Goal: Find specific page/section: Find specific page/section

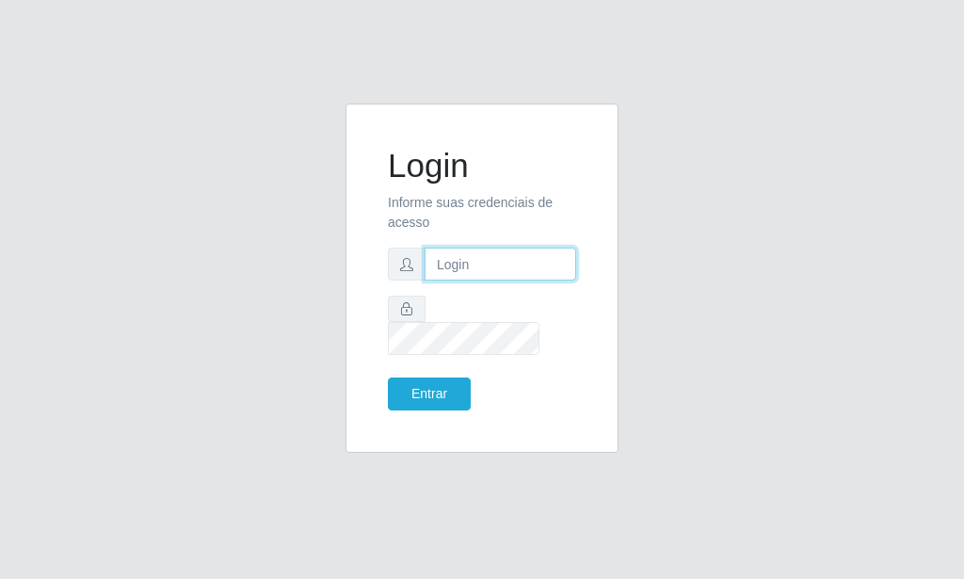
click at [439, 277] on input "text" at bounding box center [501, 264] width 152 height 33
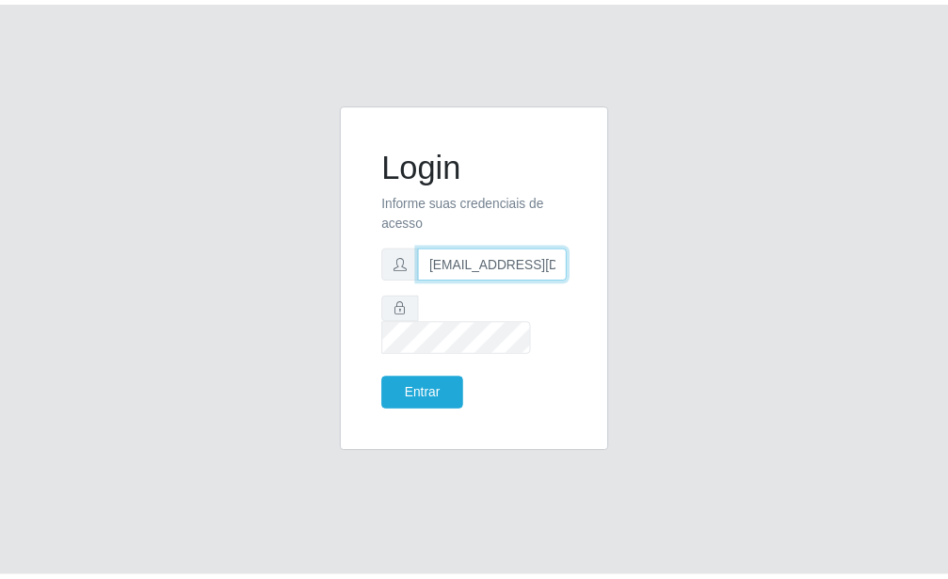
scroll to position [0, 2]
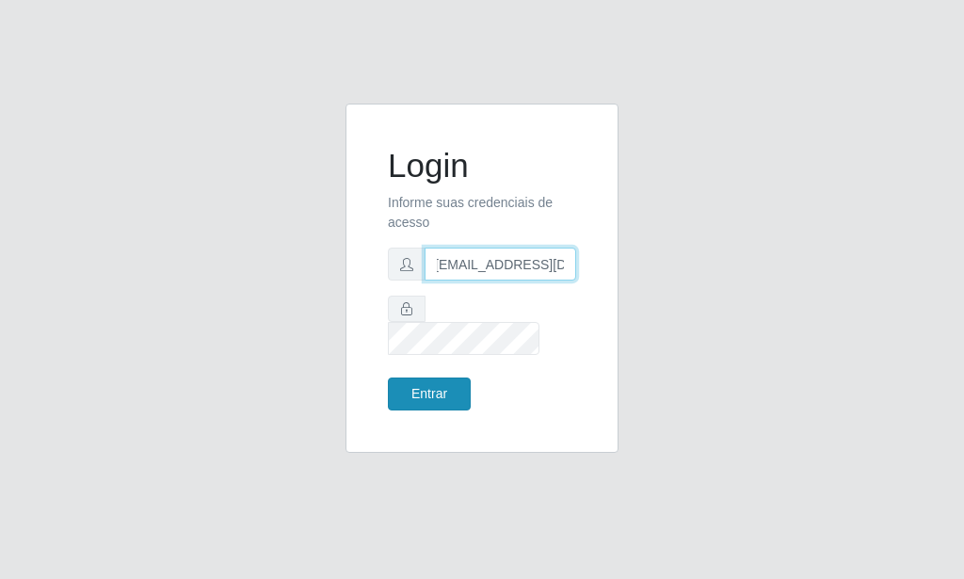
type input "[EMAIL_ADDRESS][DOMAIN_NAME]"
click at [442, 378] on button "Entrar" at bounding box center [429, 394] width 83 height 33
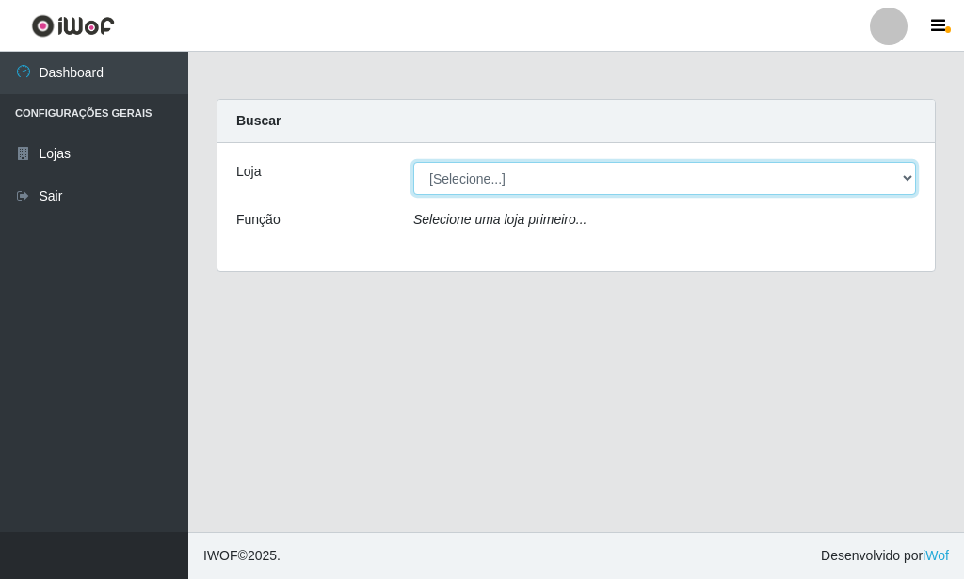
click at [413, 162] on select "[Selecione...] Rede Potiguar 6 - Extremoz" at bounding box center [664, 178] width 503 height 33
select select "80"
click option "Rede Potiguar 6 - Extremoz" at bounding box center [0, 0] width 0 height 0
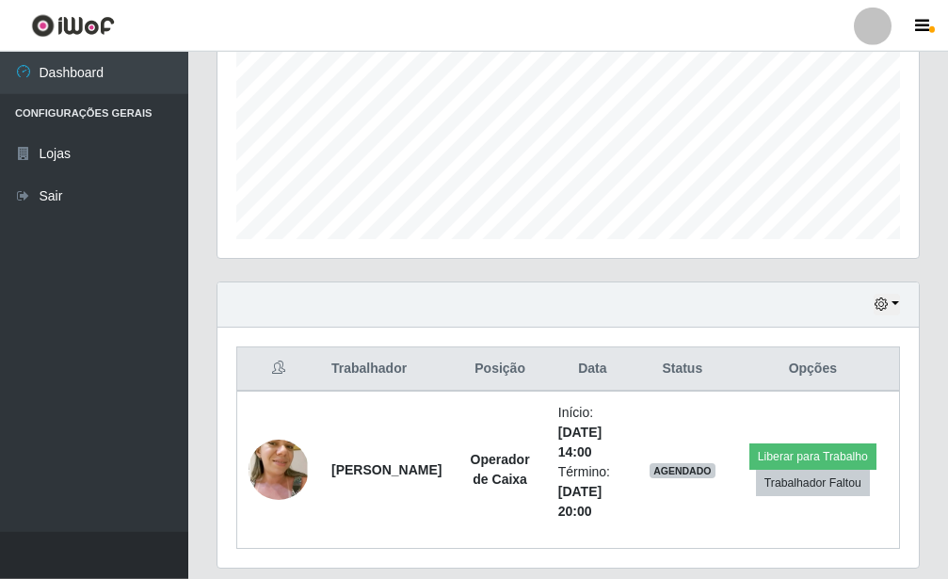
scroll to position [397, 0]
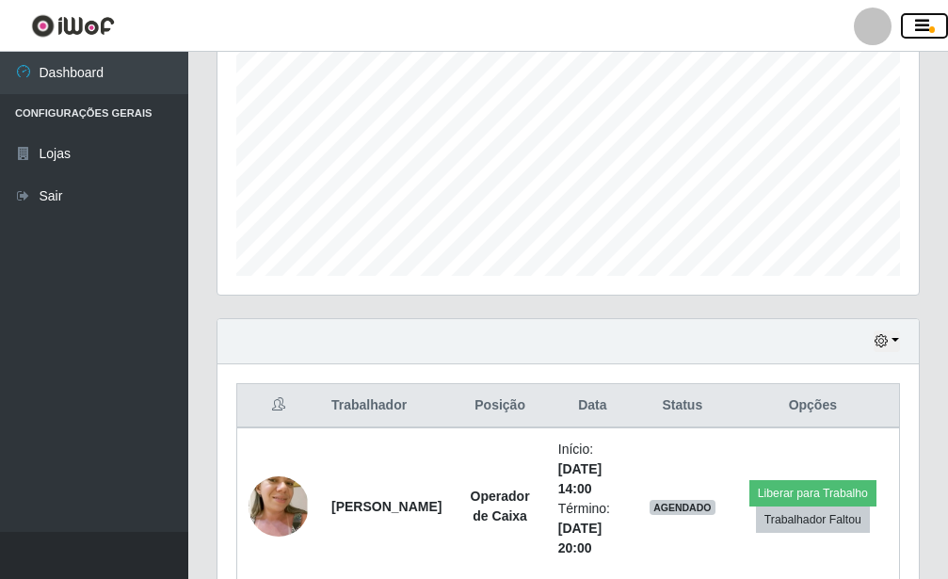
click at [935, 20] on button "button" at bounding box center [924, 26] width 47 height 26
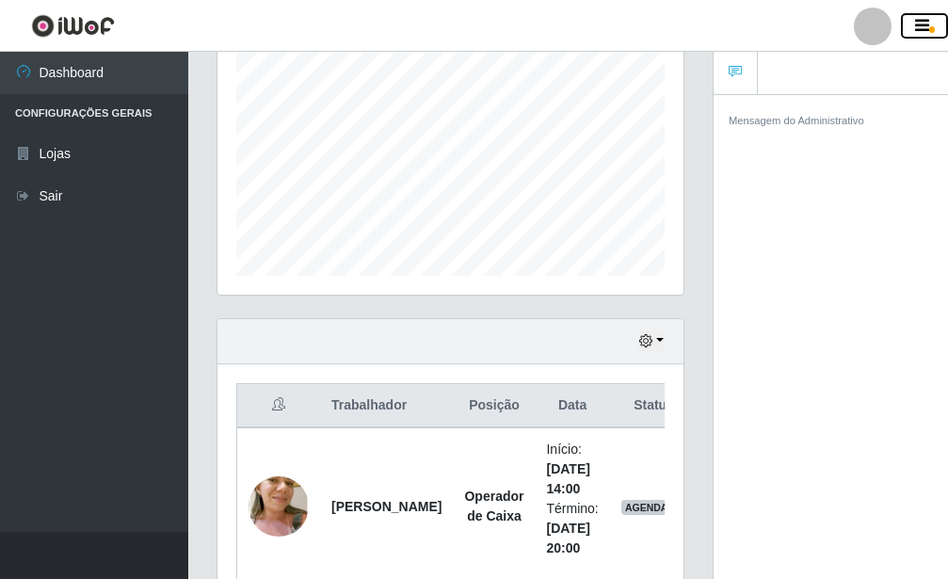
scroll to position [941039, 940964]
click at [922, 20] on icon "button" at bounding box center [922, 26] width 14 height 17
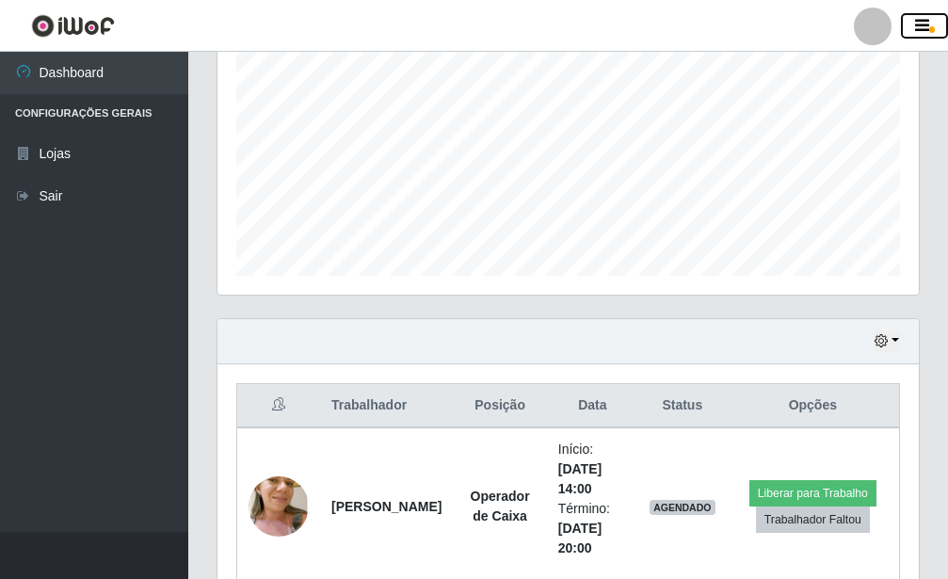
scroll to position [941039, 940728]
click at [922, 20] on icon "button" at bounding box center [922, 26] width 14 height 17
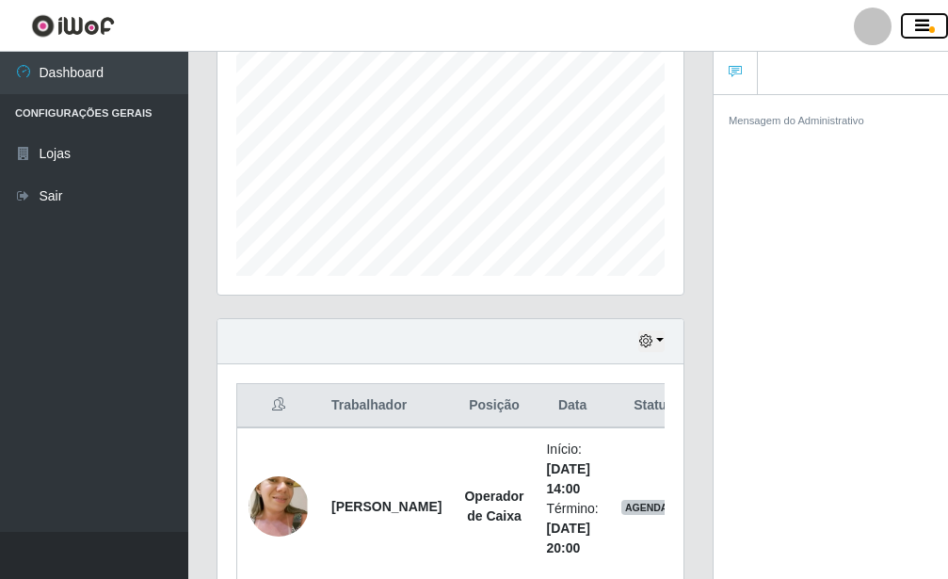
scroll to position [391, 466]
click at [922, 20] on icon "button" at bounding box center [922, 26] width 14 height 17
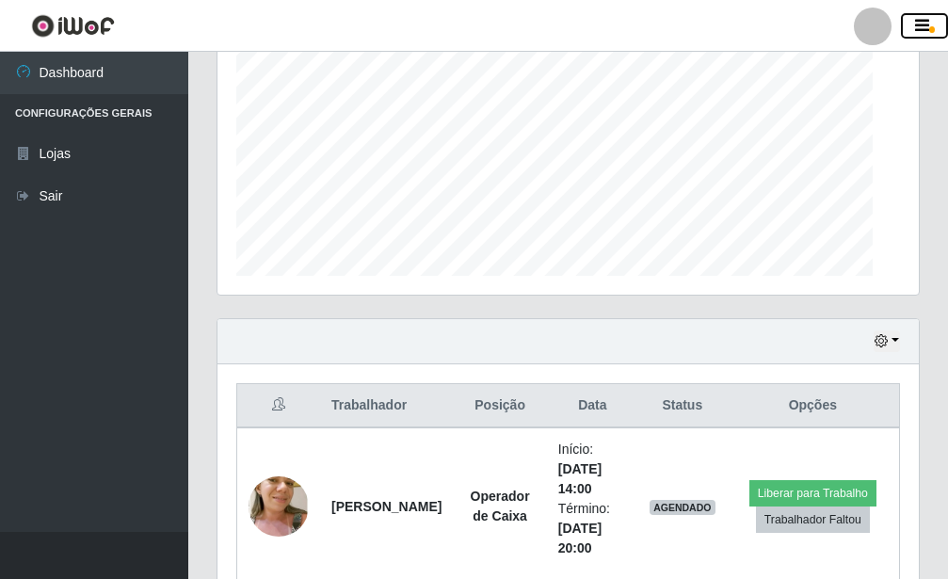
scroll to position [941039, 940728]
click at [922, 20] on icon "button" at bounding box center [922, 26] width 14 height 17
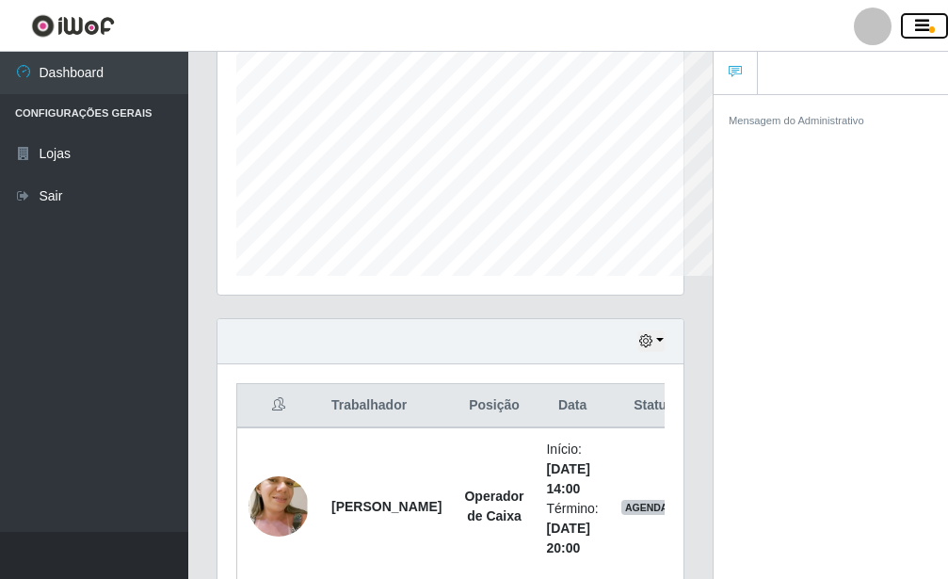
scroll to position [391, 466]
click at [922, 20] on icon "button" at bounding box center [922, 26] width 14 height 17
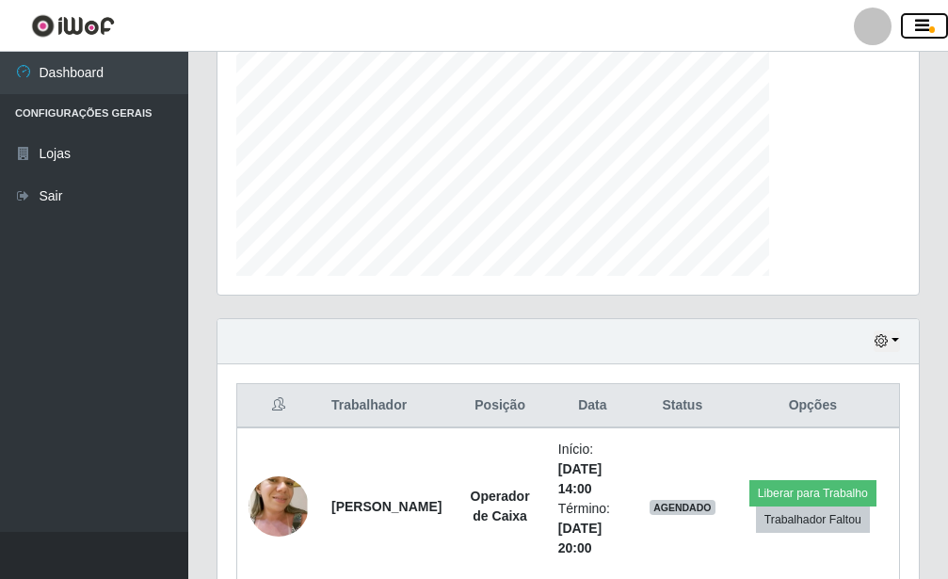
scroll to position [941039, 940728]
click at [922, 20] on icon "button" at bounding box center [922, 26] width 14 height 17
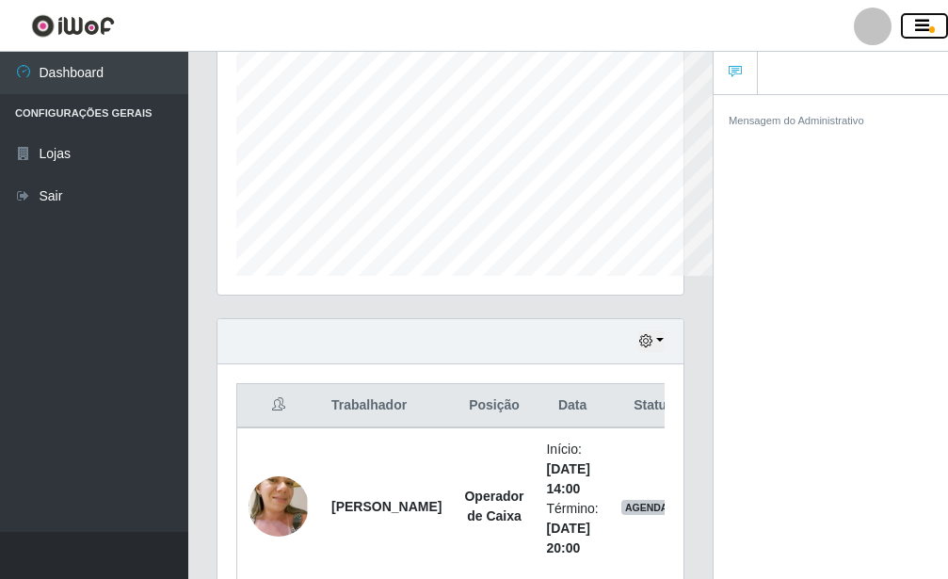
scroll to position [391, 466]
click at [922, 20] on icon "button" at bounding box center [922, 26] width 14 height 17
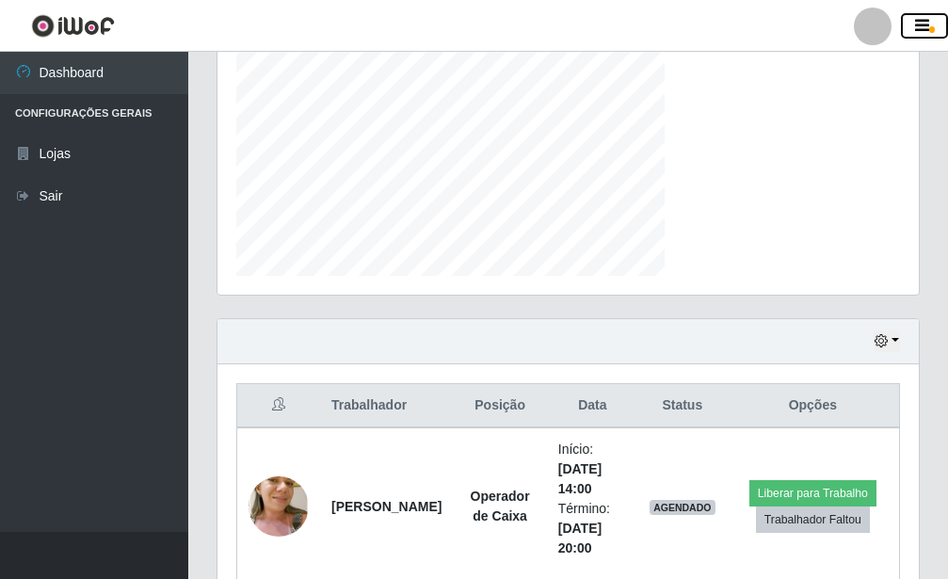
scroll to position [941039, 940728]
click at [922, 20] on icon "button" at bounding box center [922, 26] width 14 height 17
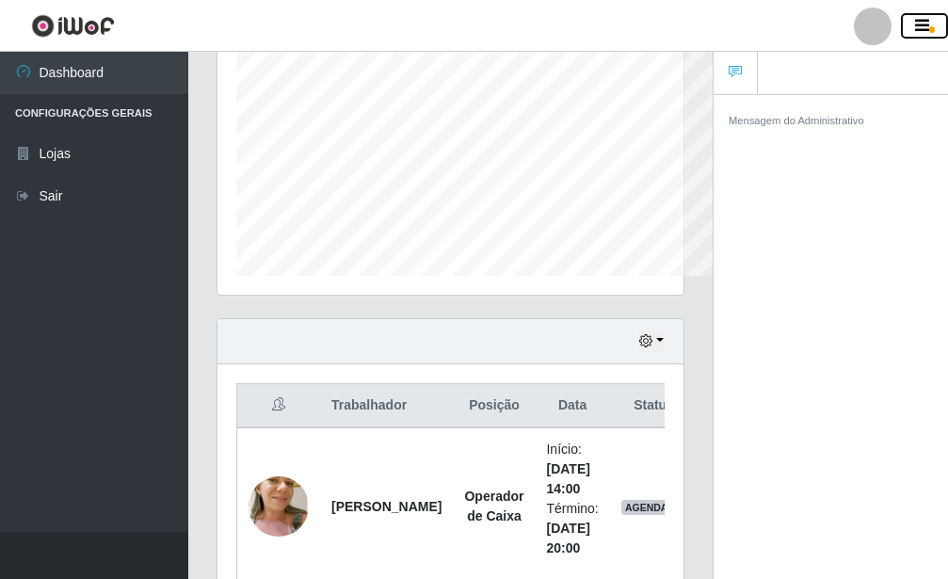
scroll to position [0, 0]
click at [922, 20] on icon "button" at bounding box center [922, 26] width 14 height 17
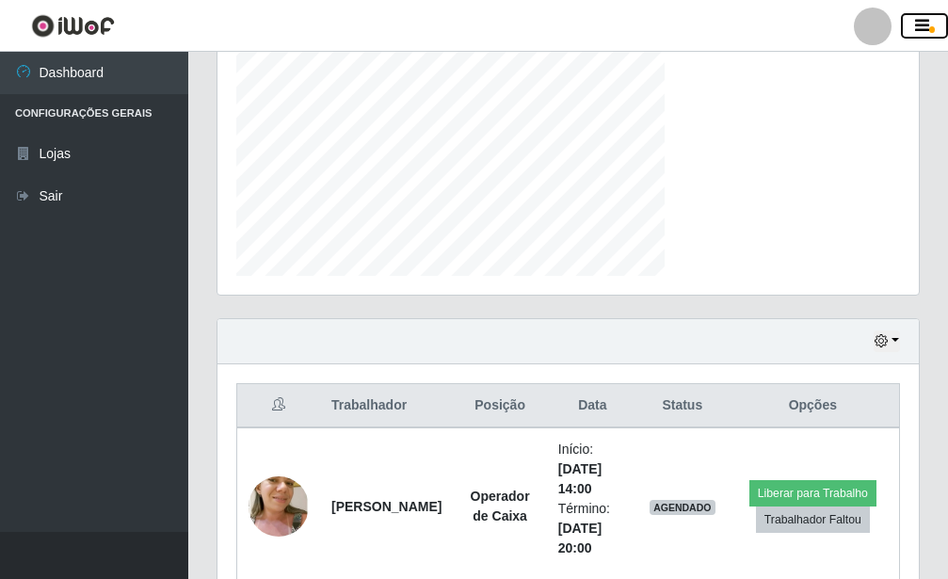
click at [922, 20] on icon "button" at bounding box center [922, 26] width 14 height 17
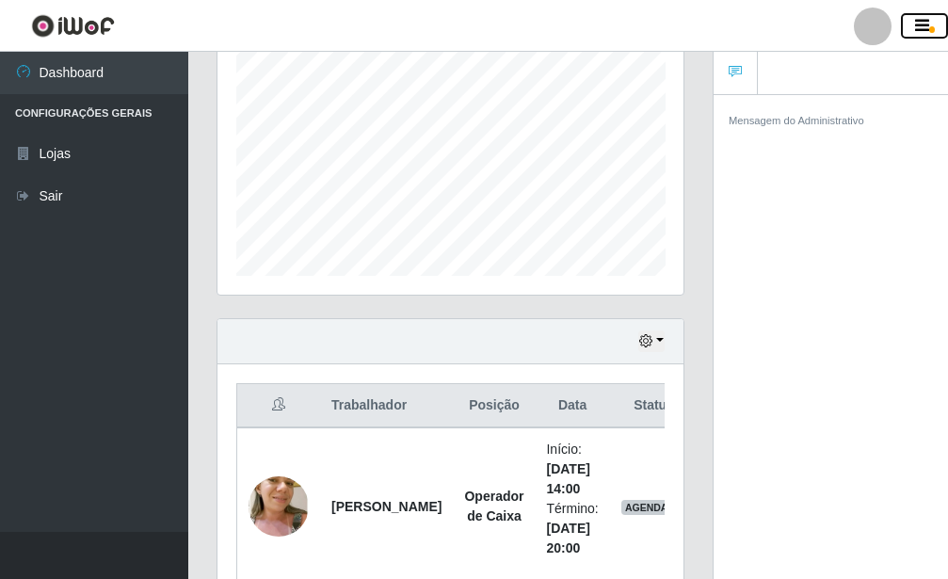
click at [922, 20] on icon "button" at bounding box center [922, 26] width 14 height 17
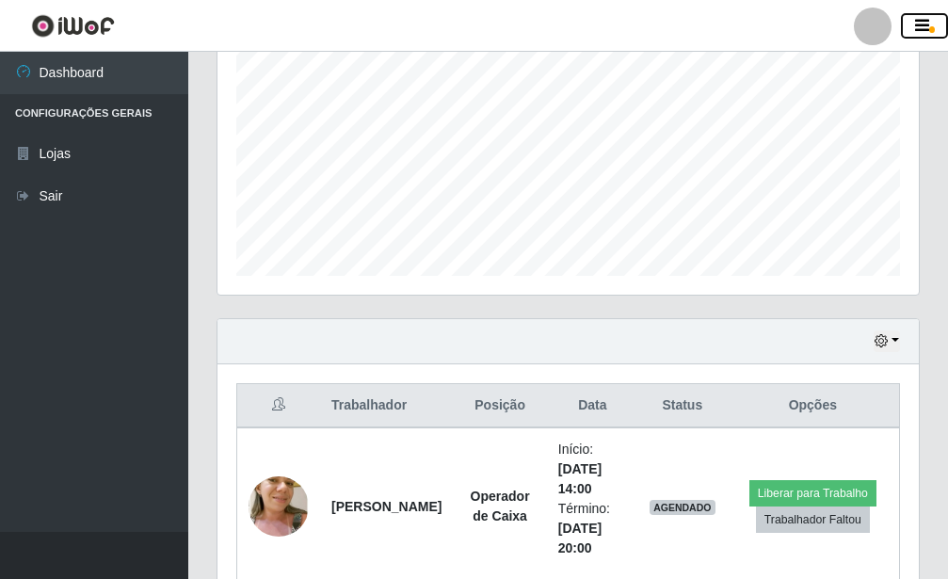
click at [922, 20] on icon "button" at bounding box center [922, 26] width 14 height 17
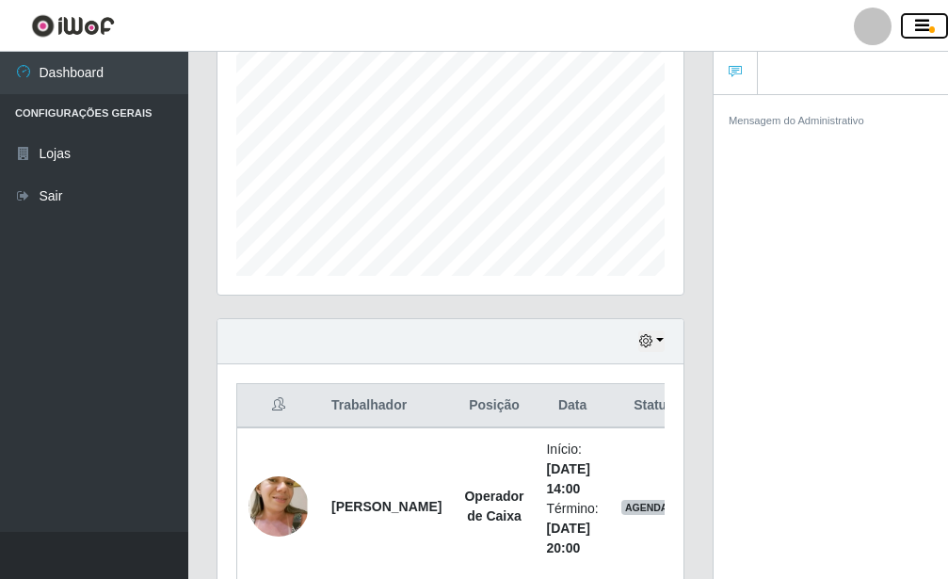
click at [922, 20] on icon "button" at bounding box center [922, 26] width 14 height 17
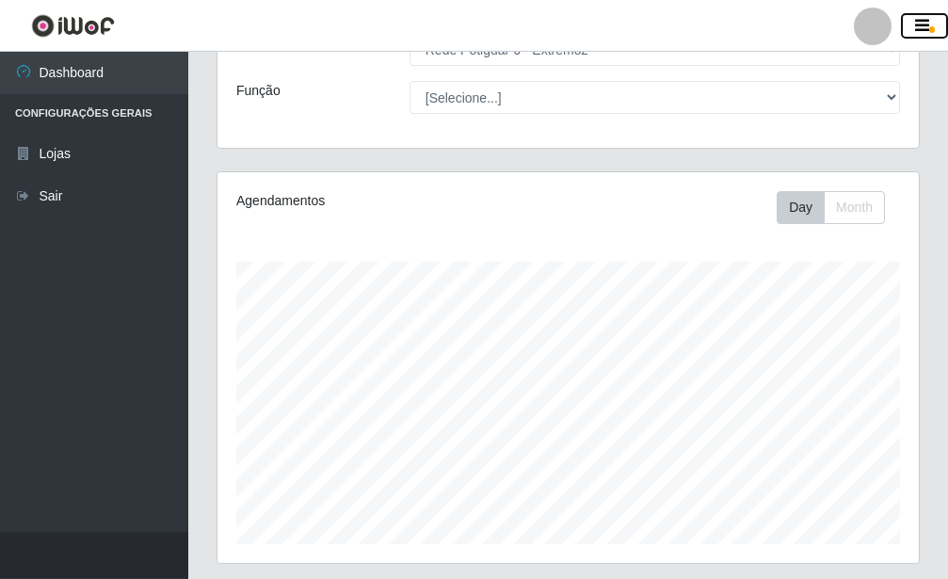
scroll to position [480, 0]
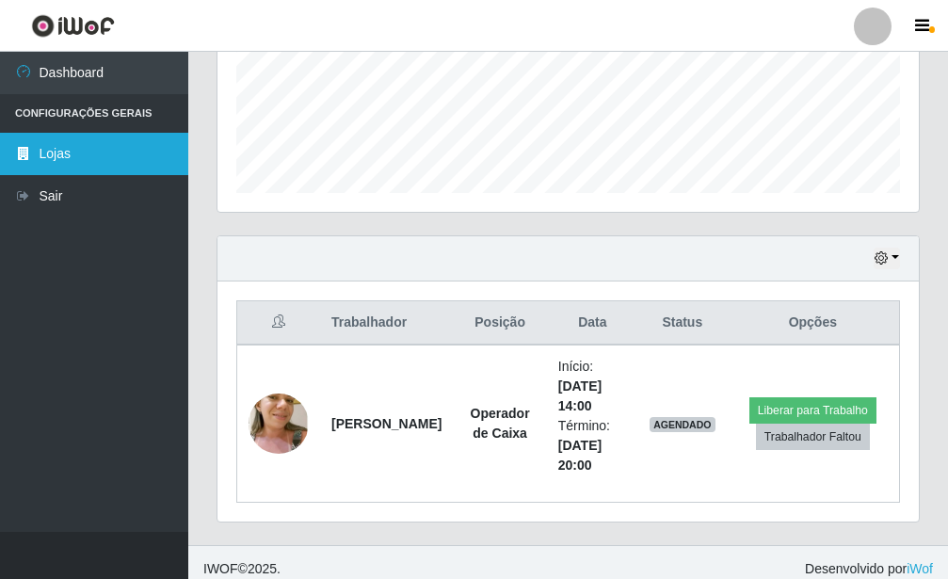
click at [86, 153] on link "Lojas" at bounding box center [94, 154] width 188 height 42
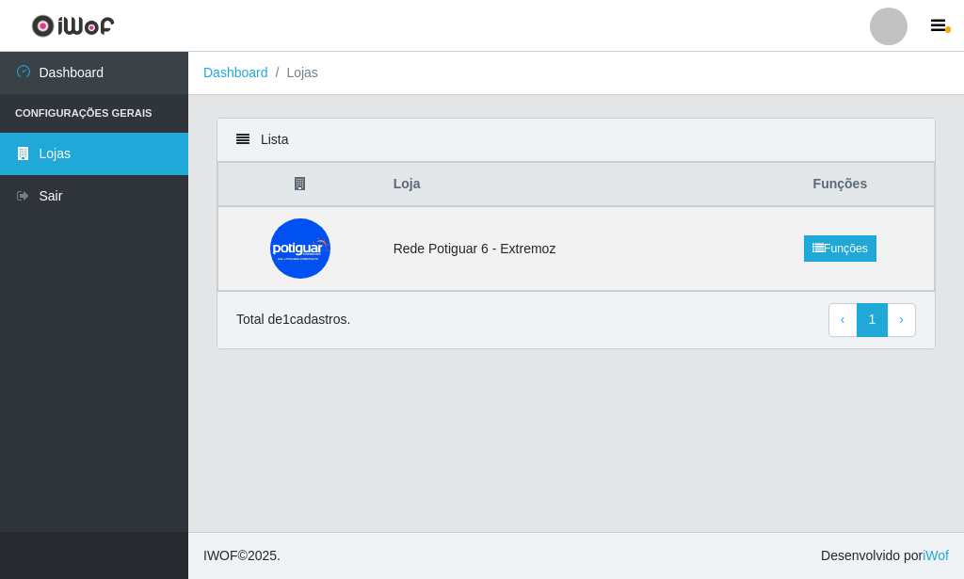
click at [86, 153] on link "Lojas" at bounding box center [94, 154] width 188 height 42
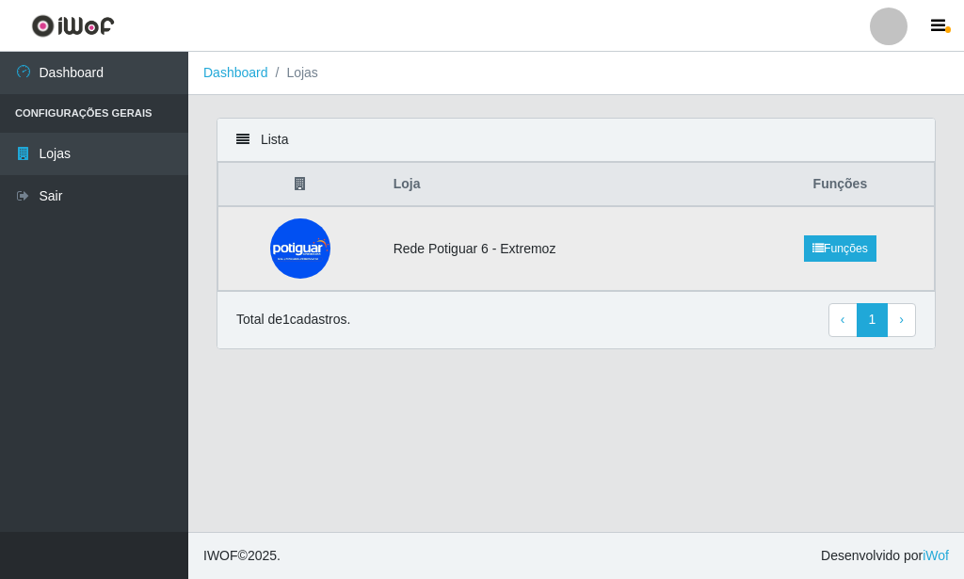
click at [426, 242] on td "Rede Potiguar 6 - Extremoz" at bounding box center [564, 248] width 364 height 85
click at [932, 32] on icon "button" at bounding box center [938, 26] width 14 height 17
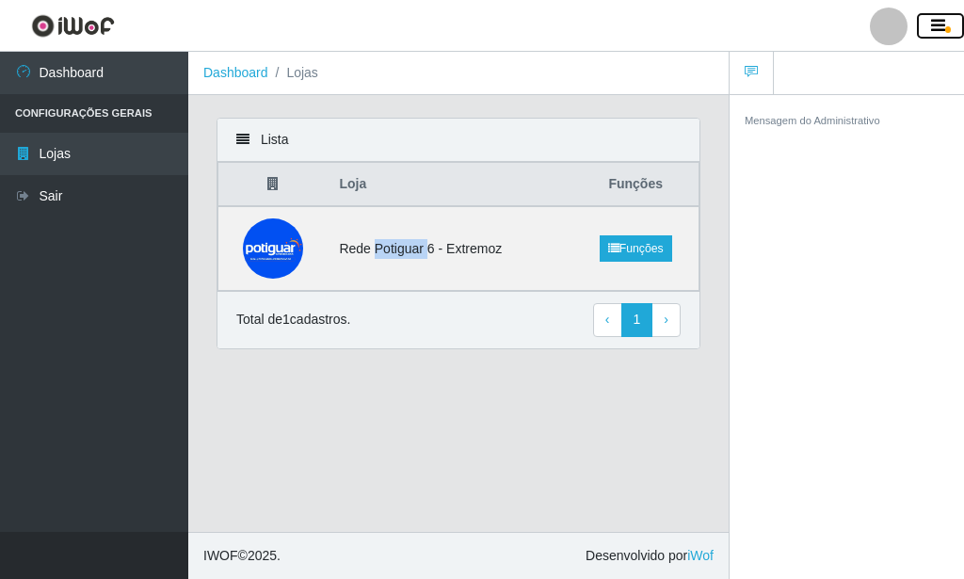
click at [932, 32] on icon "button" at bounding box center [938, 26] width 14 height 17
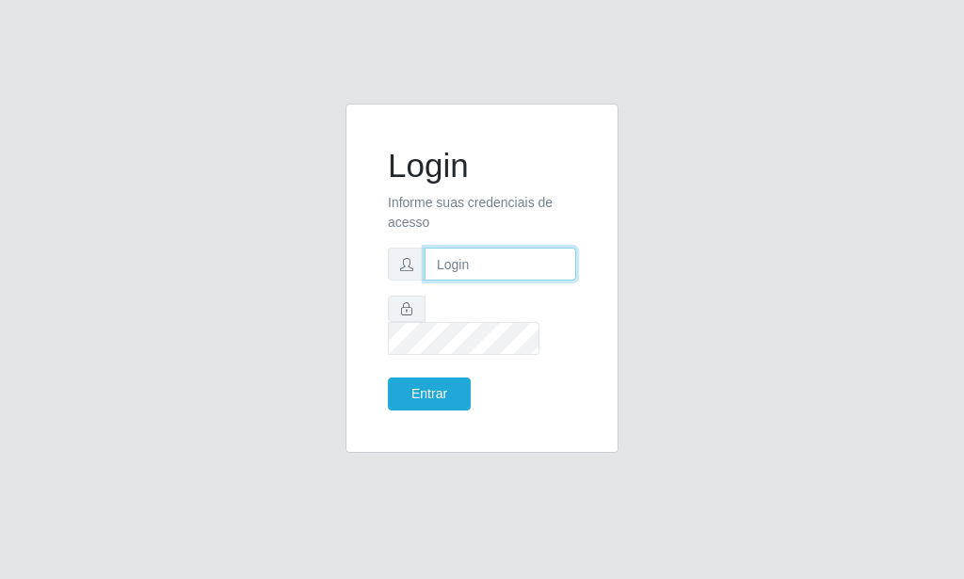
click at [503, 265] on input "text" at bounding box center [501, 264] width 152 height 33
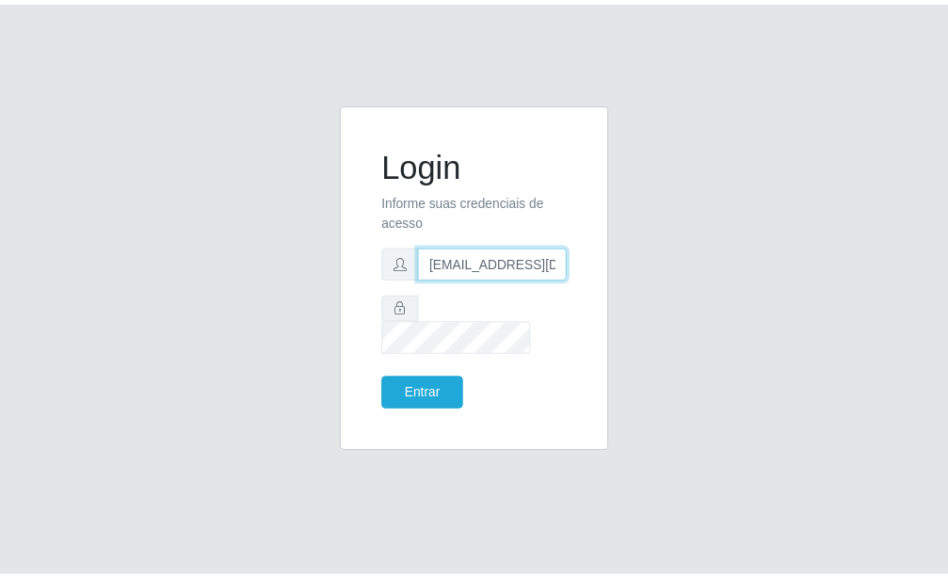
scroll to position [0, 2]
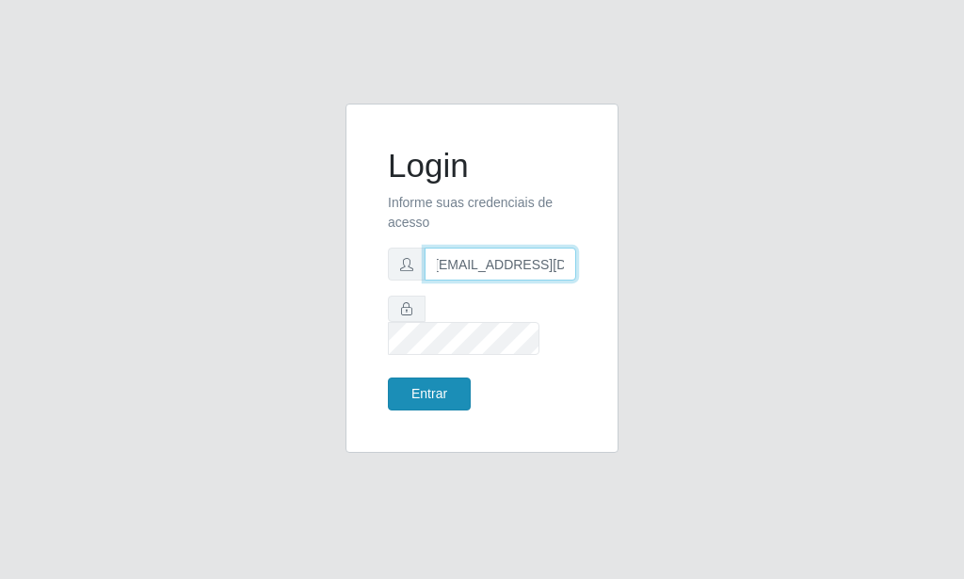
type input "[EMAIL_ADDRESS][DOMAIN_NAME]"
click at [463, 382] on button "Entrar" at bounding box center [429, 394] width 83 height 33
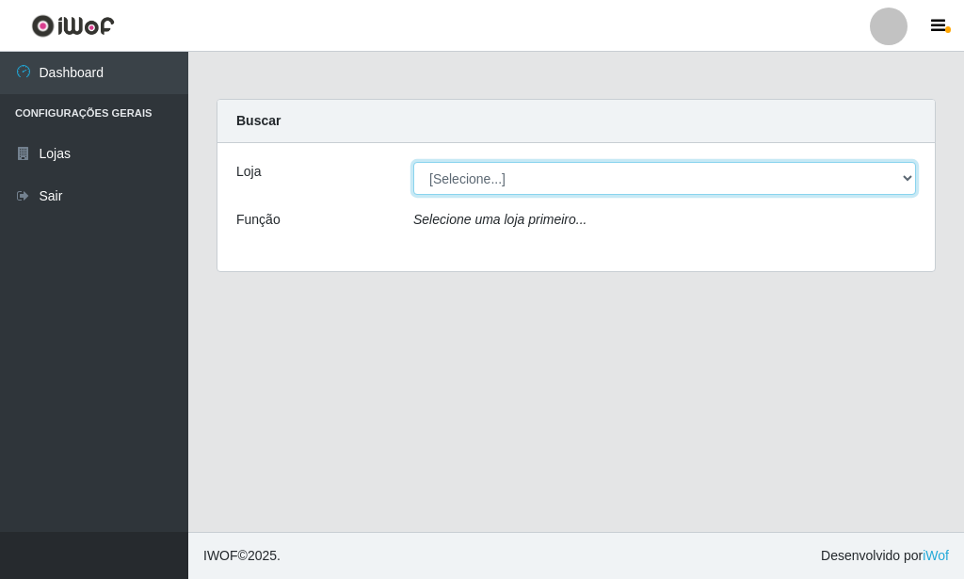
click at [413, 162] on select "[Selecione...] Rede Potiguar 6 - Extremoz" at bounding box center [664, 178] width 503 height 33
select select "80"
click option "Rede Potiguar 6 - Extremoz" at bounding box center [0, 0] width 0 height 0
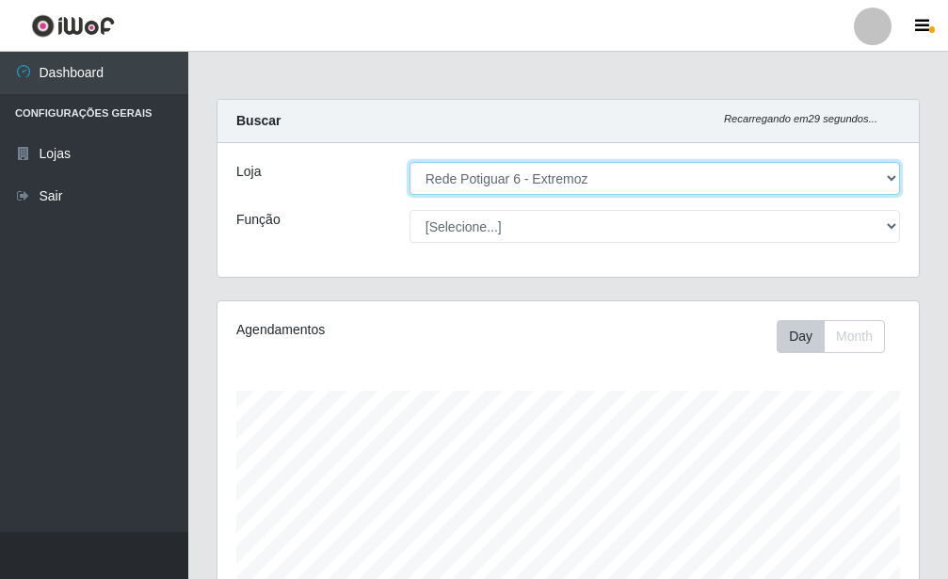
scroll to position [480, 0]
